Goal: Navigation & Orientation: Find specific page/section

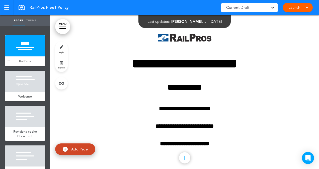
click at [27, 45] on div at bounding box center [25, 45] width 40 height 21
click at [28, 58] on div "RailPros" at bounding box center [25, 61] width 40 height 10
click at [27, 54] on div at bounding box center [25, 45] width 40 height 21
click at [26, 82] on div at bounding box center [25, 81] width 40 height 21
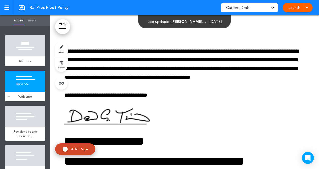
scroll to position [165, 0]
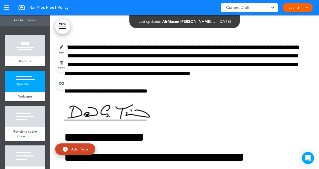
click at [27, 54] on div at bounding box center [25, 45] width 40 height 21
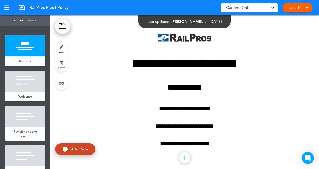
click at [61, 26] on link "MENU" at bounding box center [62, 26] width 15 height 15
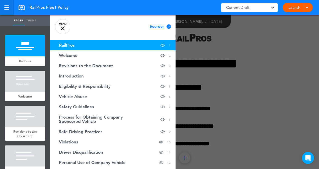
scroll to position [165, 0]
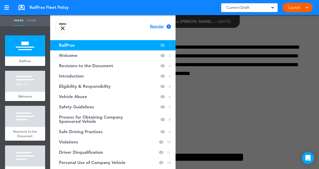
click at [63, 27] on link "MENU" at bounding box center [62, 26] width 15 height 15
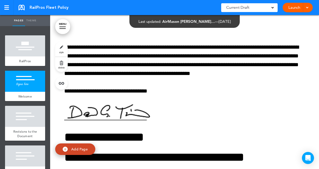
click at [308, 8] on span at bounding box center [307, 7] width 3 height 3
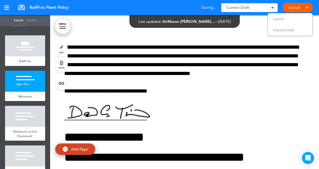
click at [24, 6] on link at bounding box center [22, 8] width 6 height 6
